Goal: Task Accomplishment & Management: Manage account settings

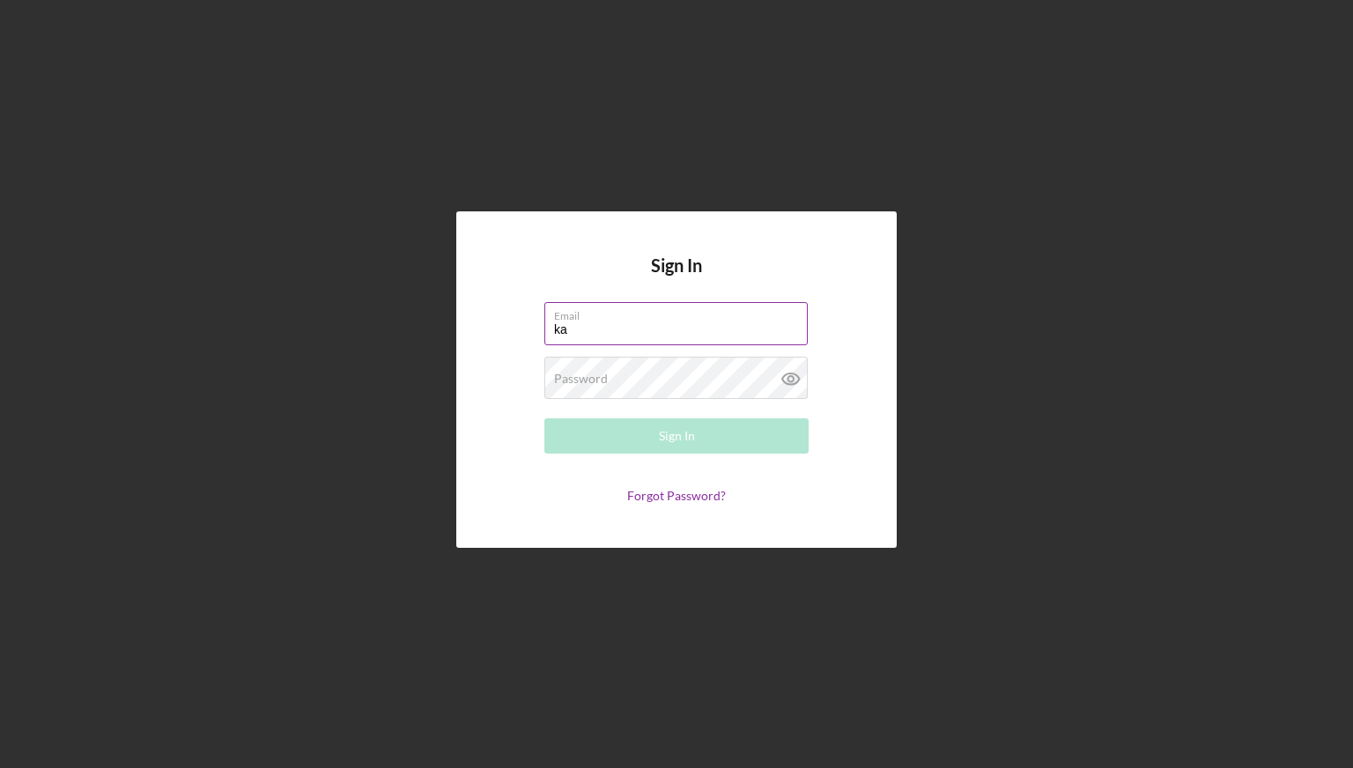
type input "[EMAIL_ADDRESS][DOMAIN_NAME]"
click at [670, 375] on div "Password Required" at bounding box center [676, 379] width 264 height 44
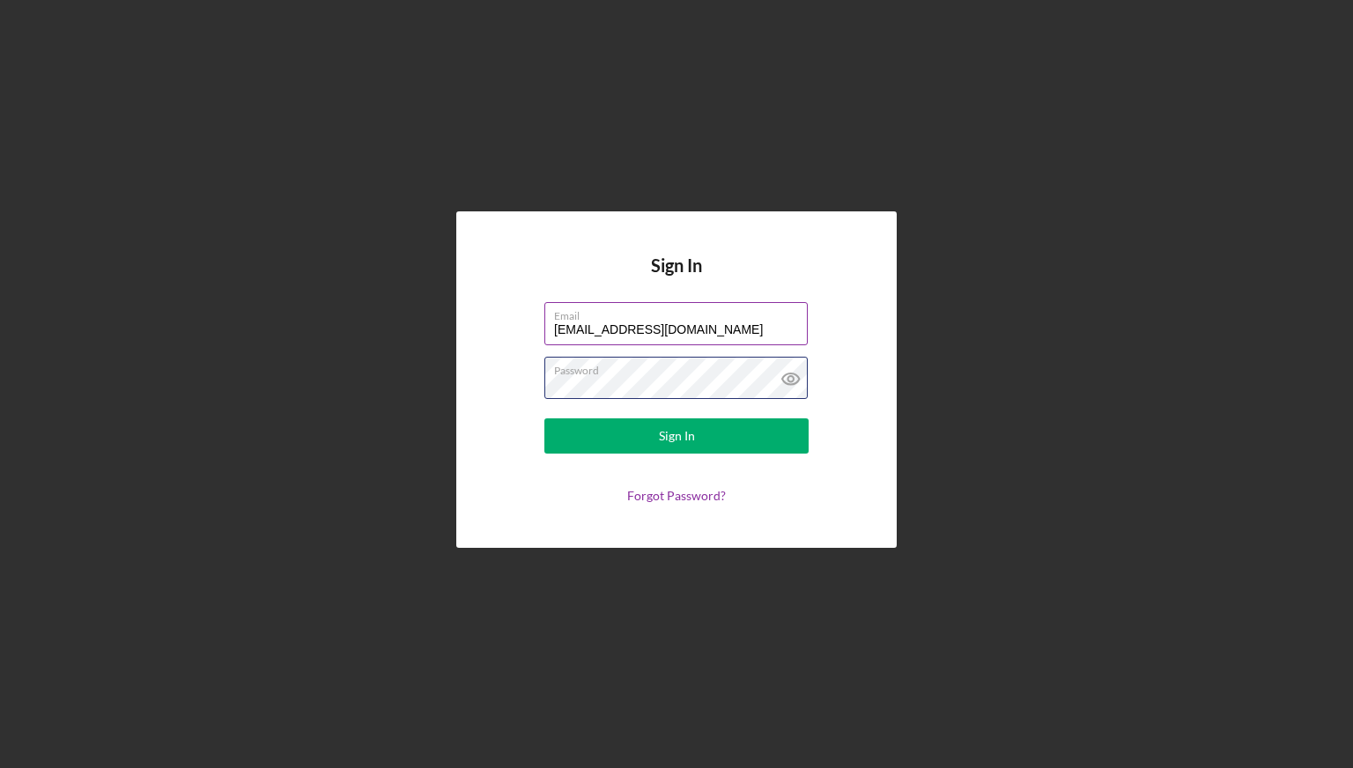
click at [544, 418] on button "Sign In" at bounding box center [676, 435] width 264 height 35
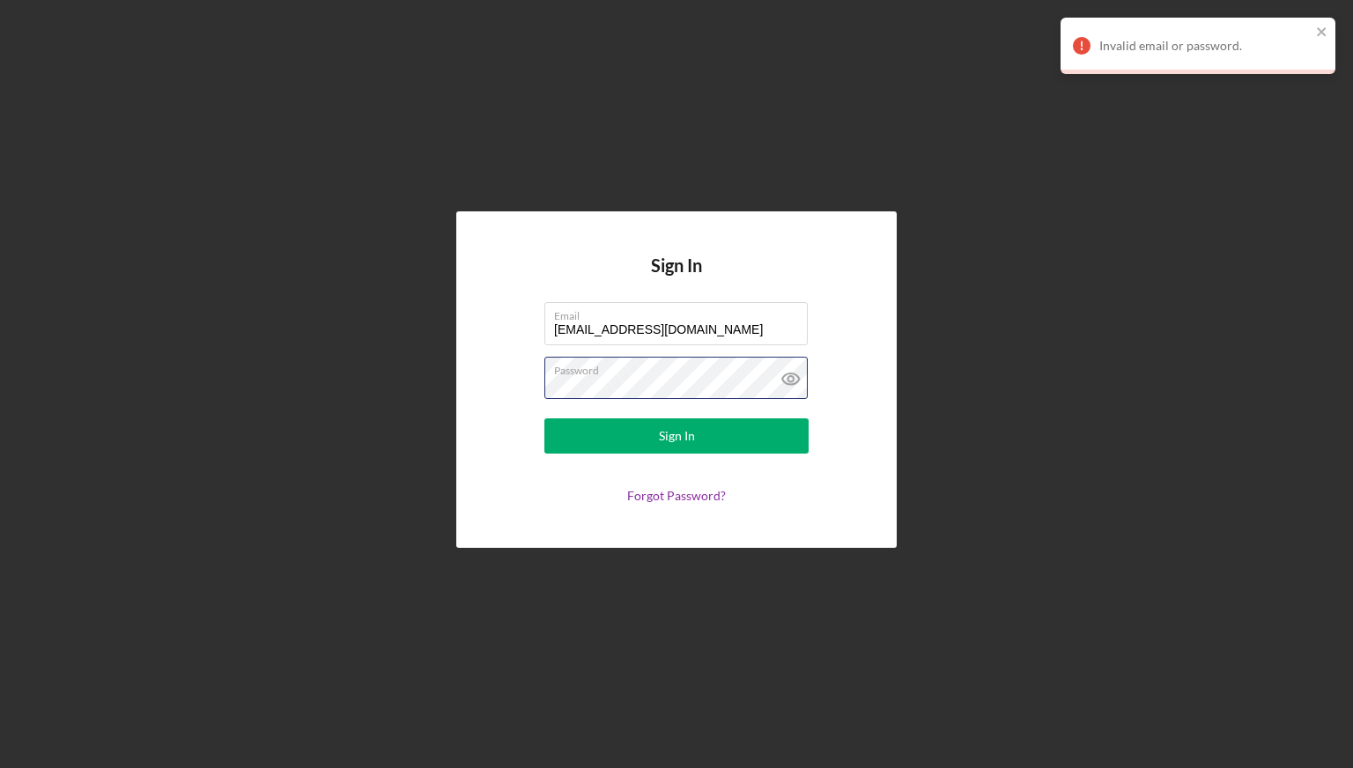
click at [492, 370] on div "Sign In Email [EMAIL_ADDRESS][DOMAIN_NAME] Password Sign In Forgot Password?" at bounding box center [676, 379] width 440 height 336
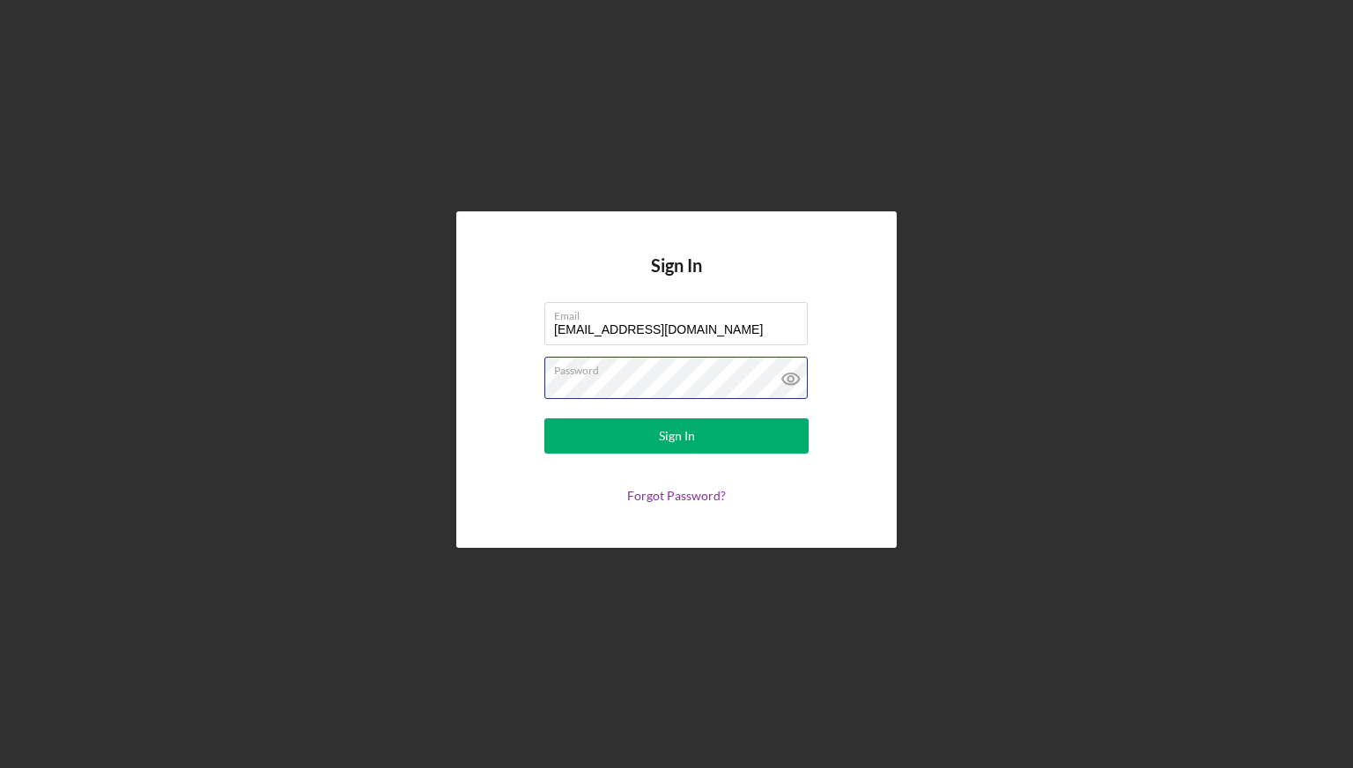
click at [544, 418] on button "Sign In" at bounding box center [676, 435] width 264 height 35
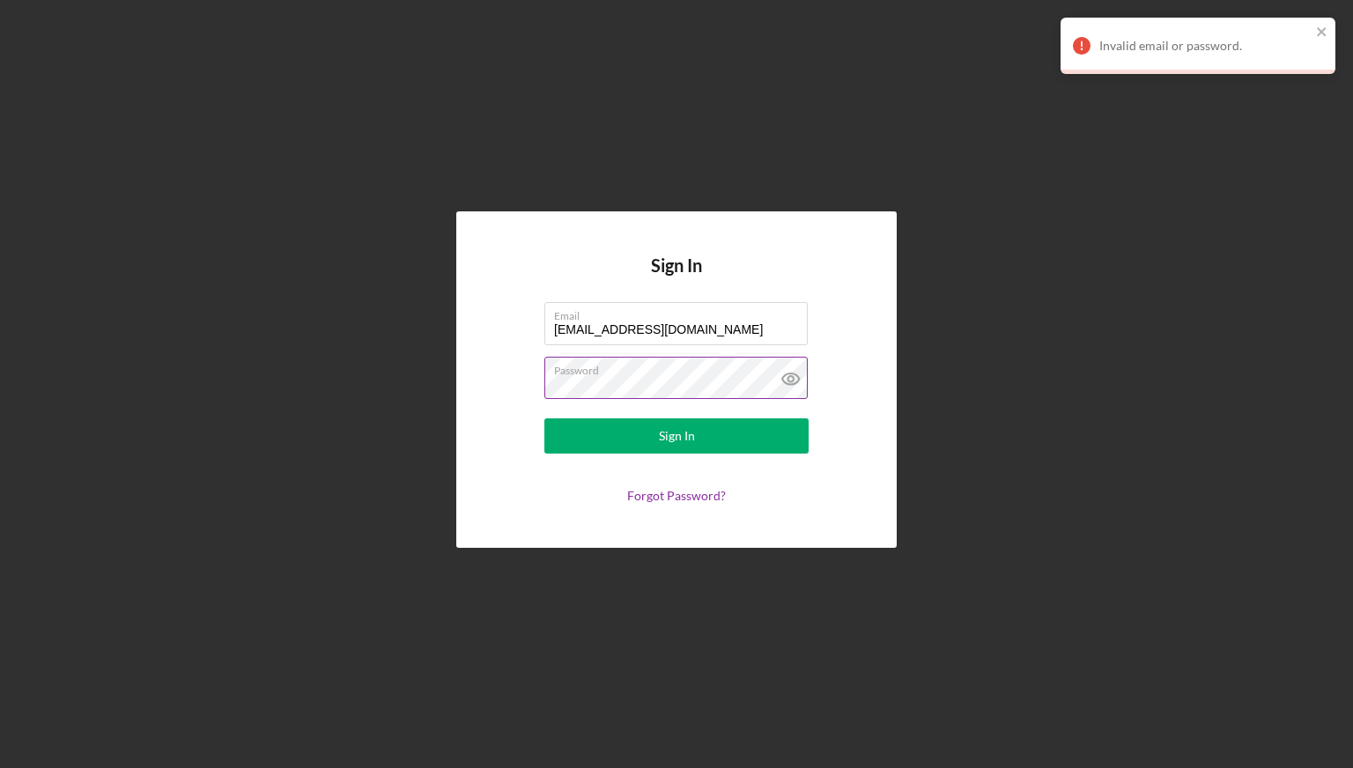
click at [787, 383] on icon at bounding box center [790, 378] width 17 height 11
click at [696, 438] on button "Sign In" at bounding box center [676, 435] width 264 height 35
